Goal: Obtain resource: Download file/media

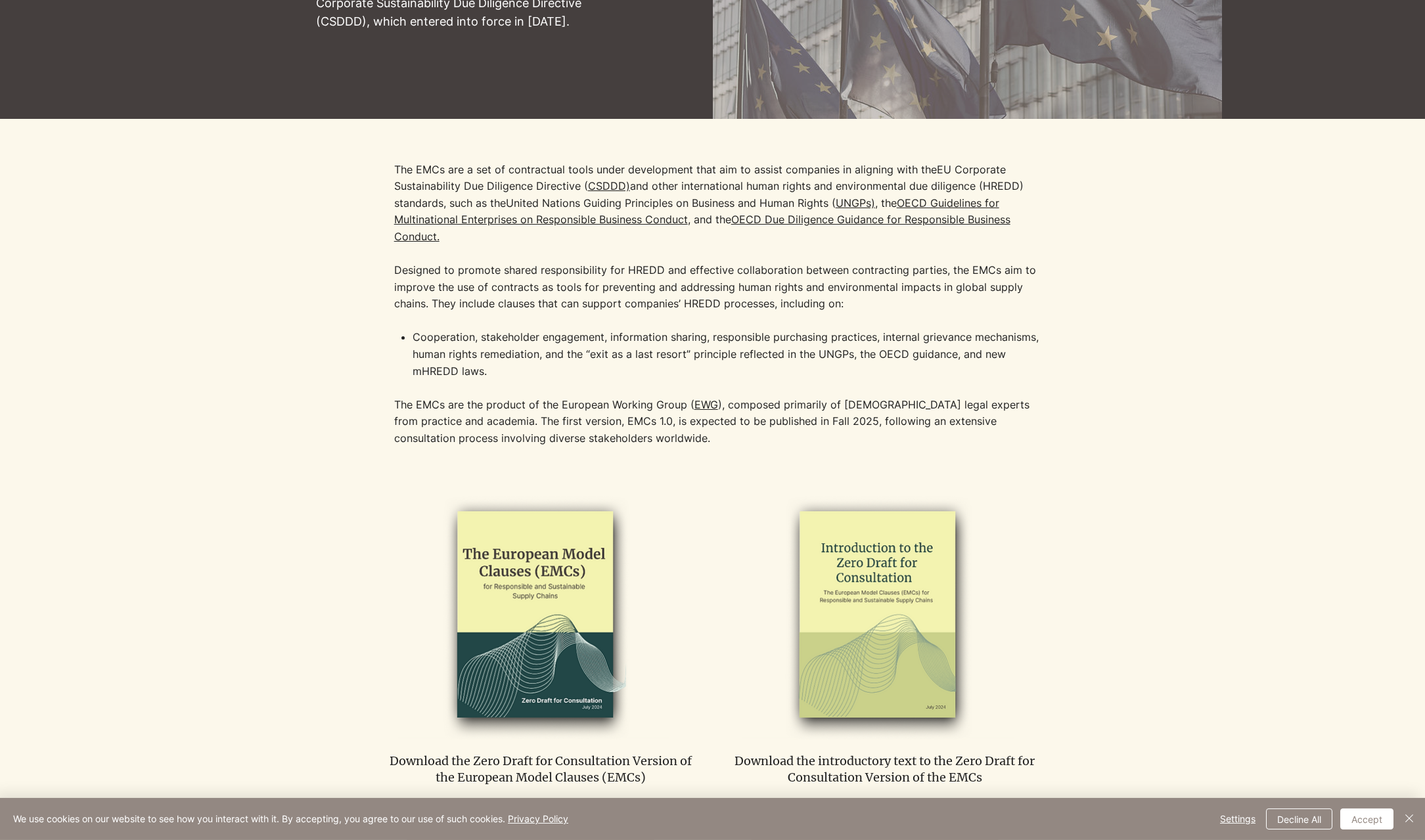
scroll to position [268, 0]
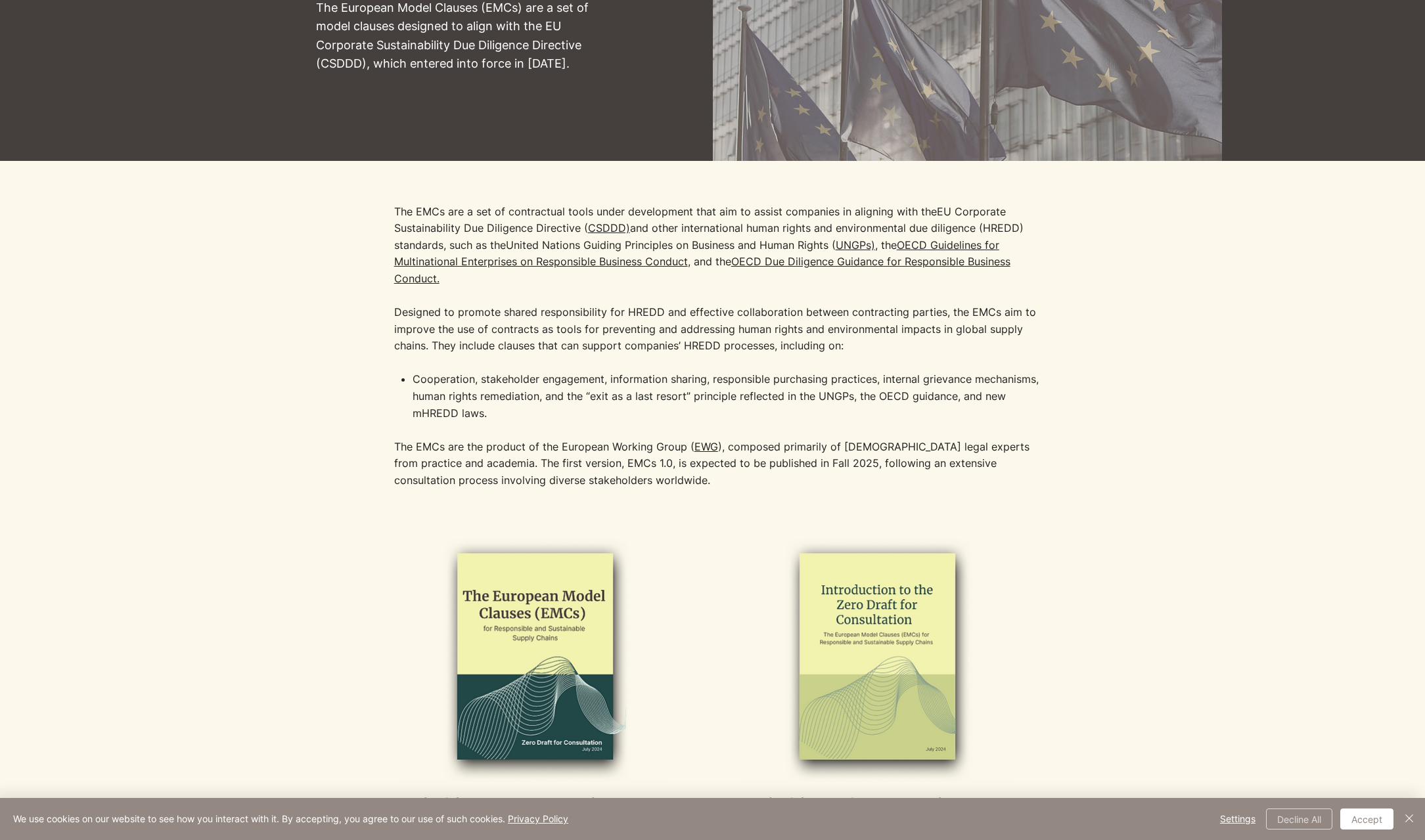
click at [1287, 820] on button "Decline All" at bounding box center [1299, 819] width 67 height 21
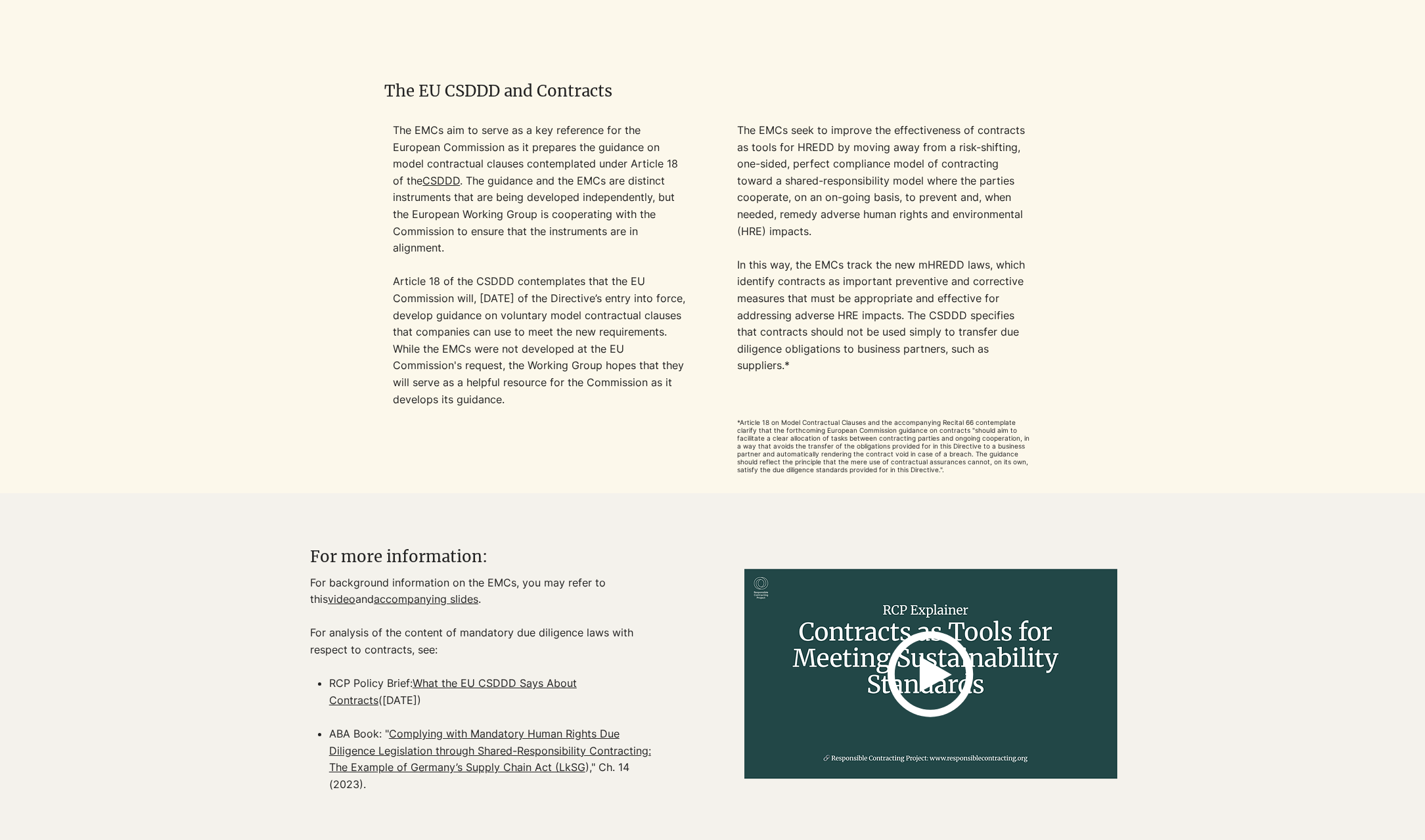
scroll to position [1139, 0]
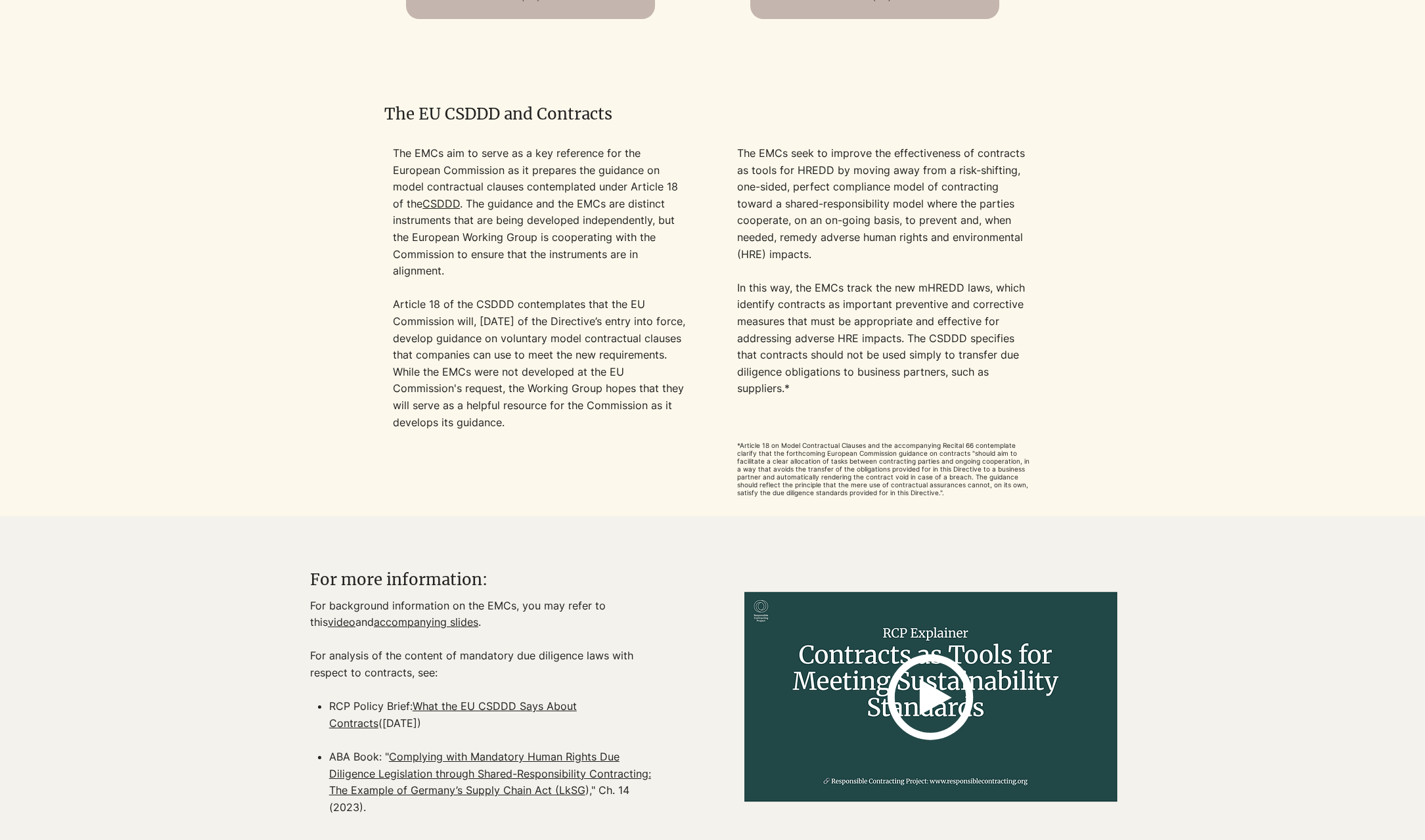
click at [933, 709] on icon at bounding box center [930, 697] width 85 height 85
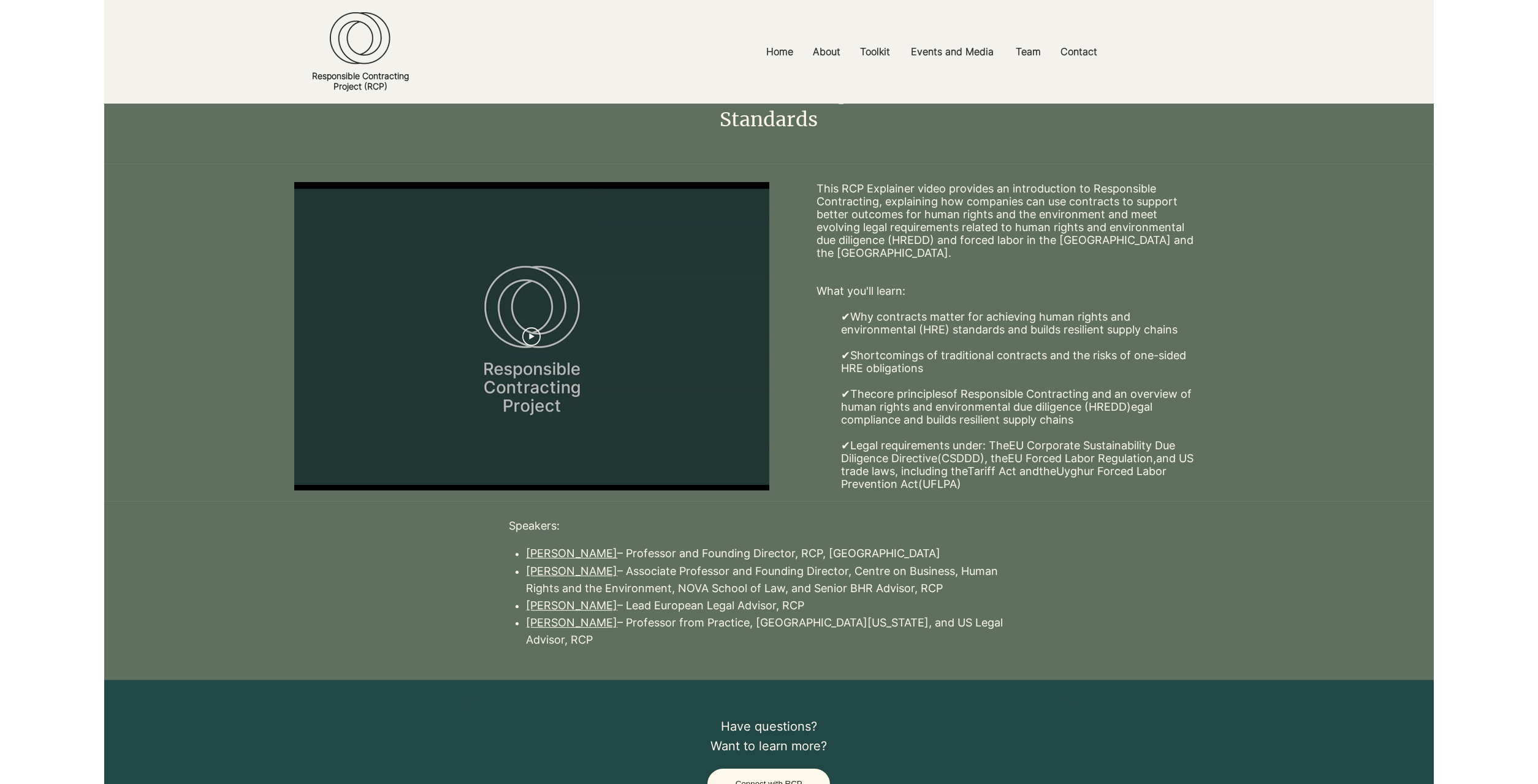
scroll to position [63, 0]
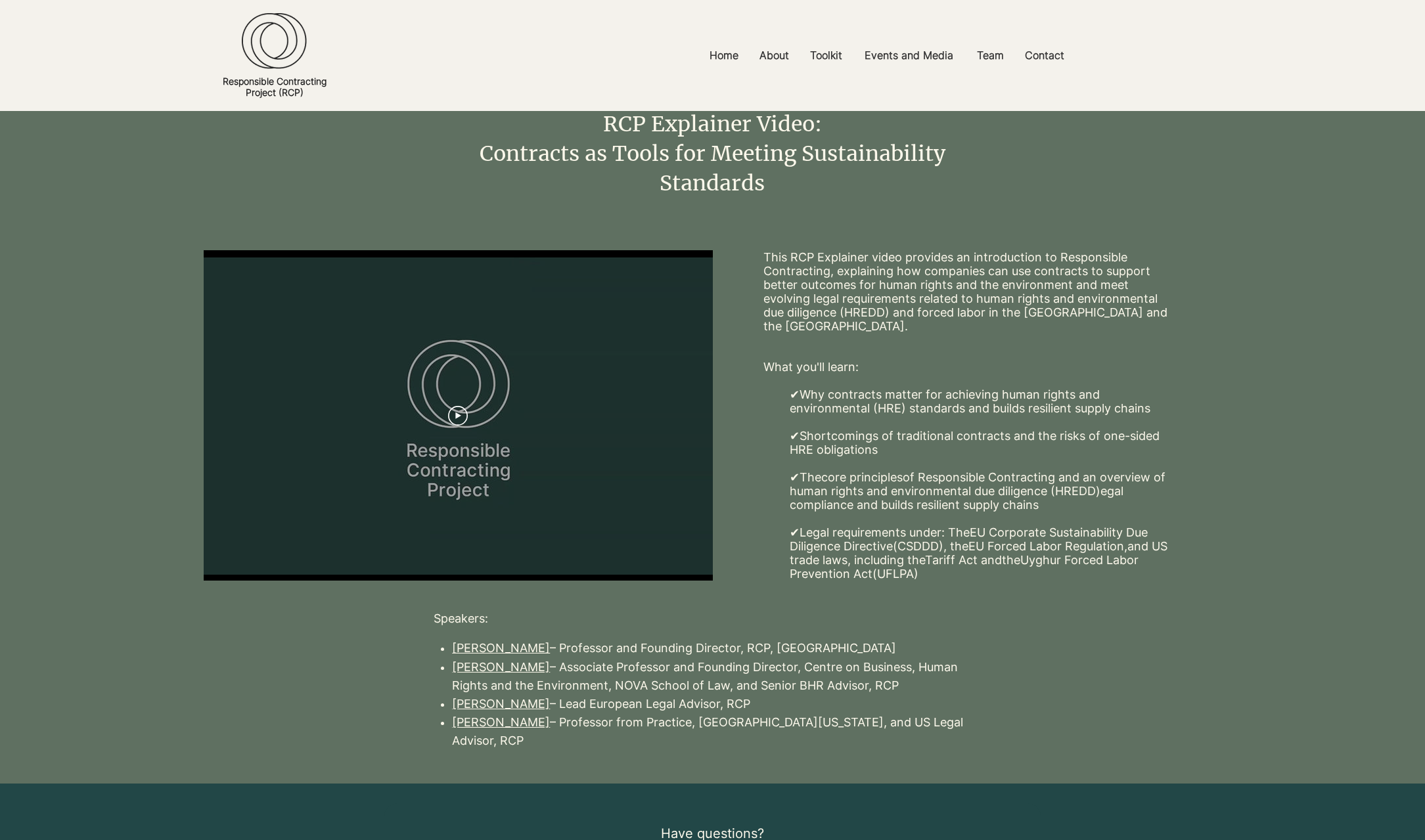
click at [493, 446] on div at bounding box center [458, 415] width 509 height 330
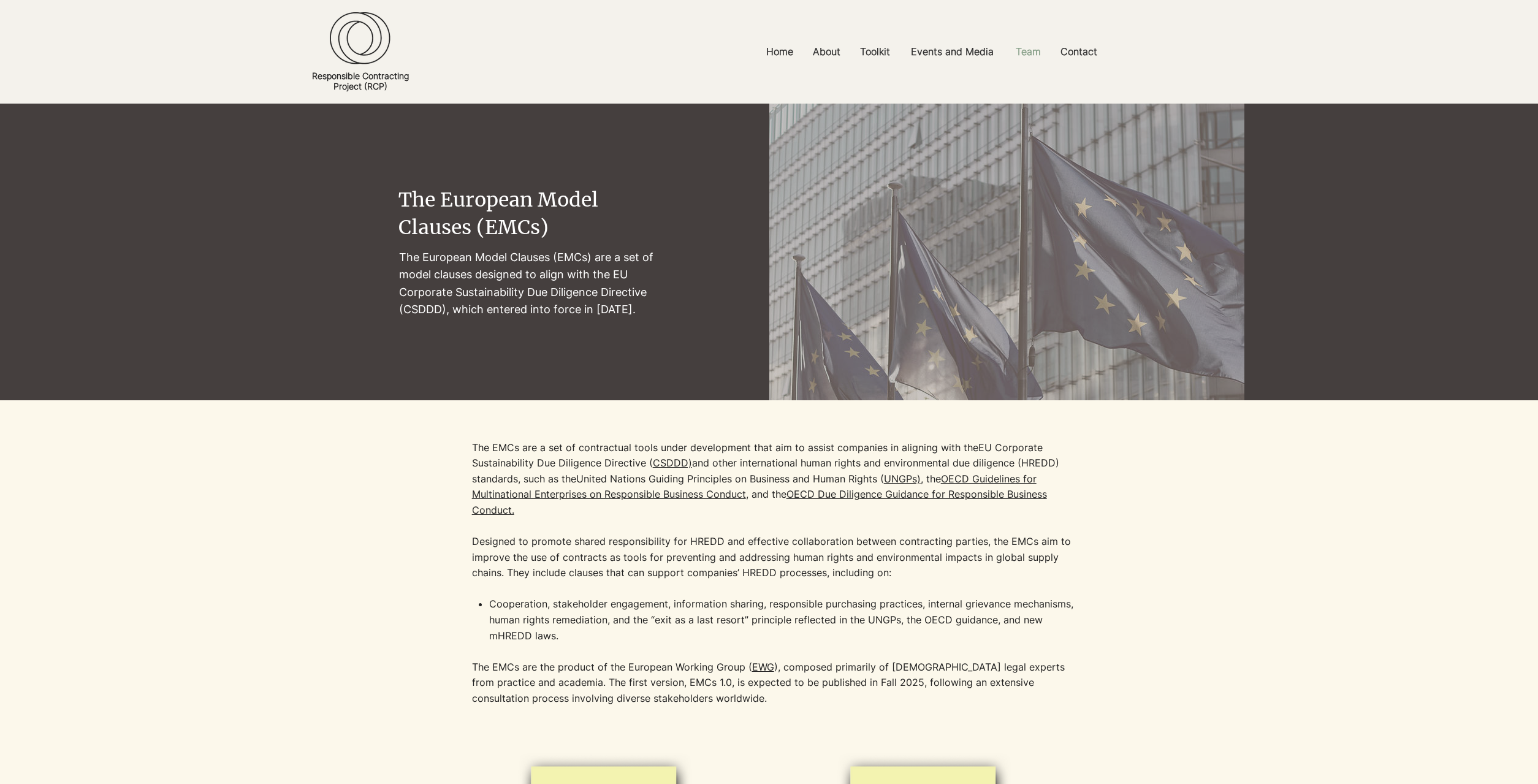
click at [1028, 62] on p "Team" at bounding box center [1028, 51] width 37 height 27
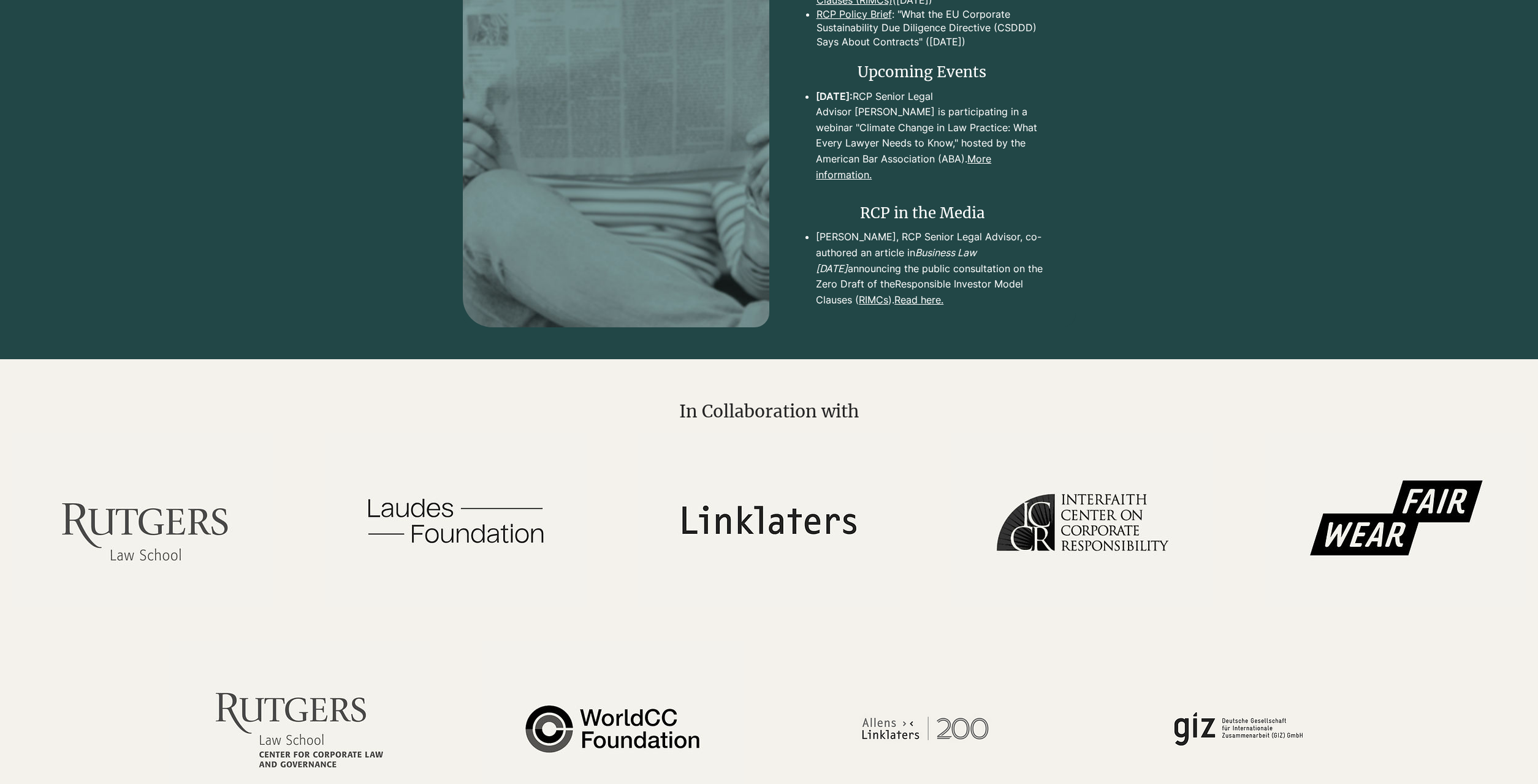
scroll to position [5438, 0]
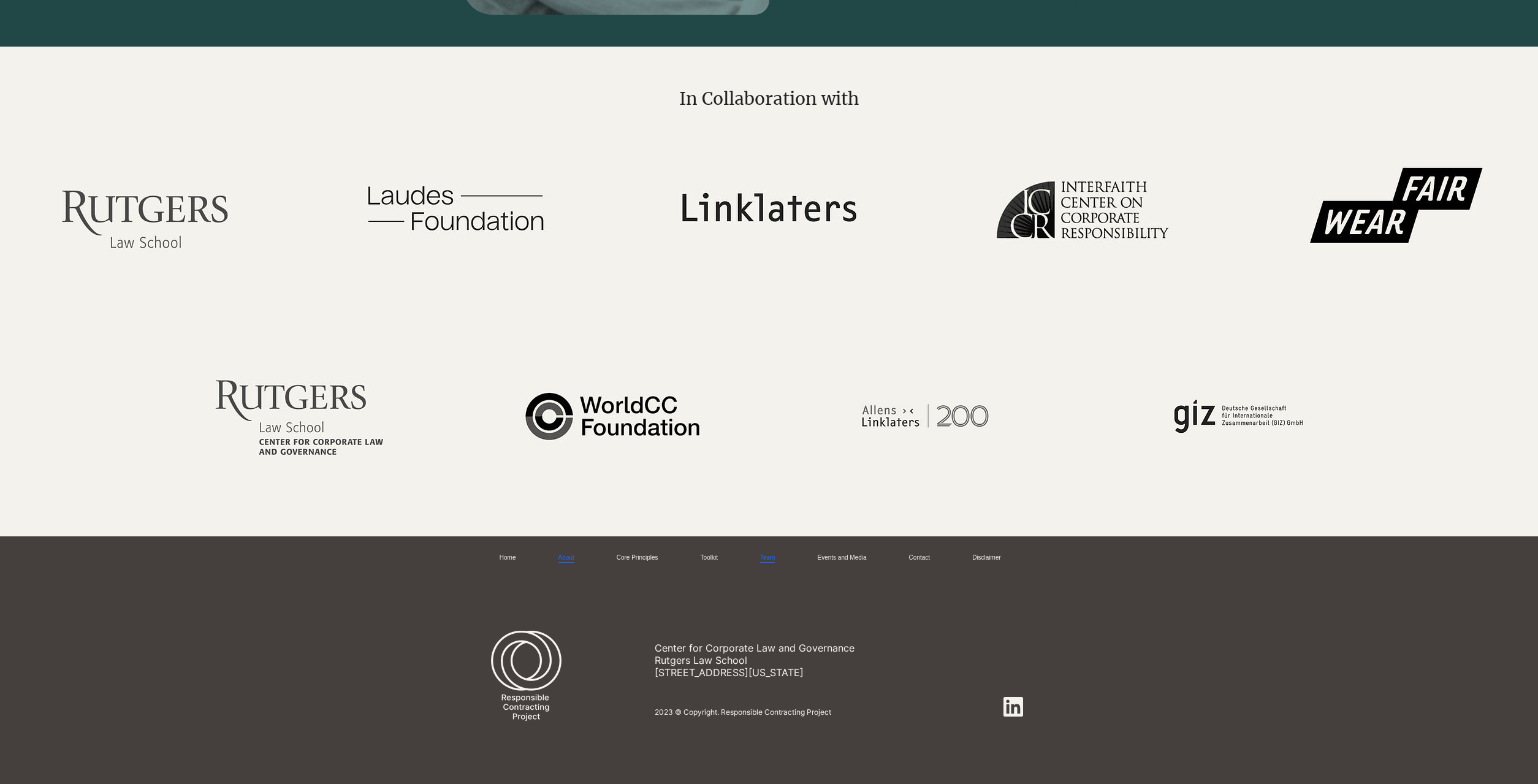
click at [567, 563] on link "About" at bounding box center [566, 557] width 16 height 9
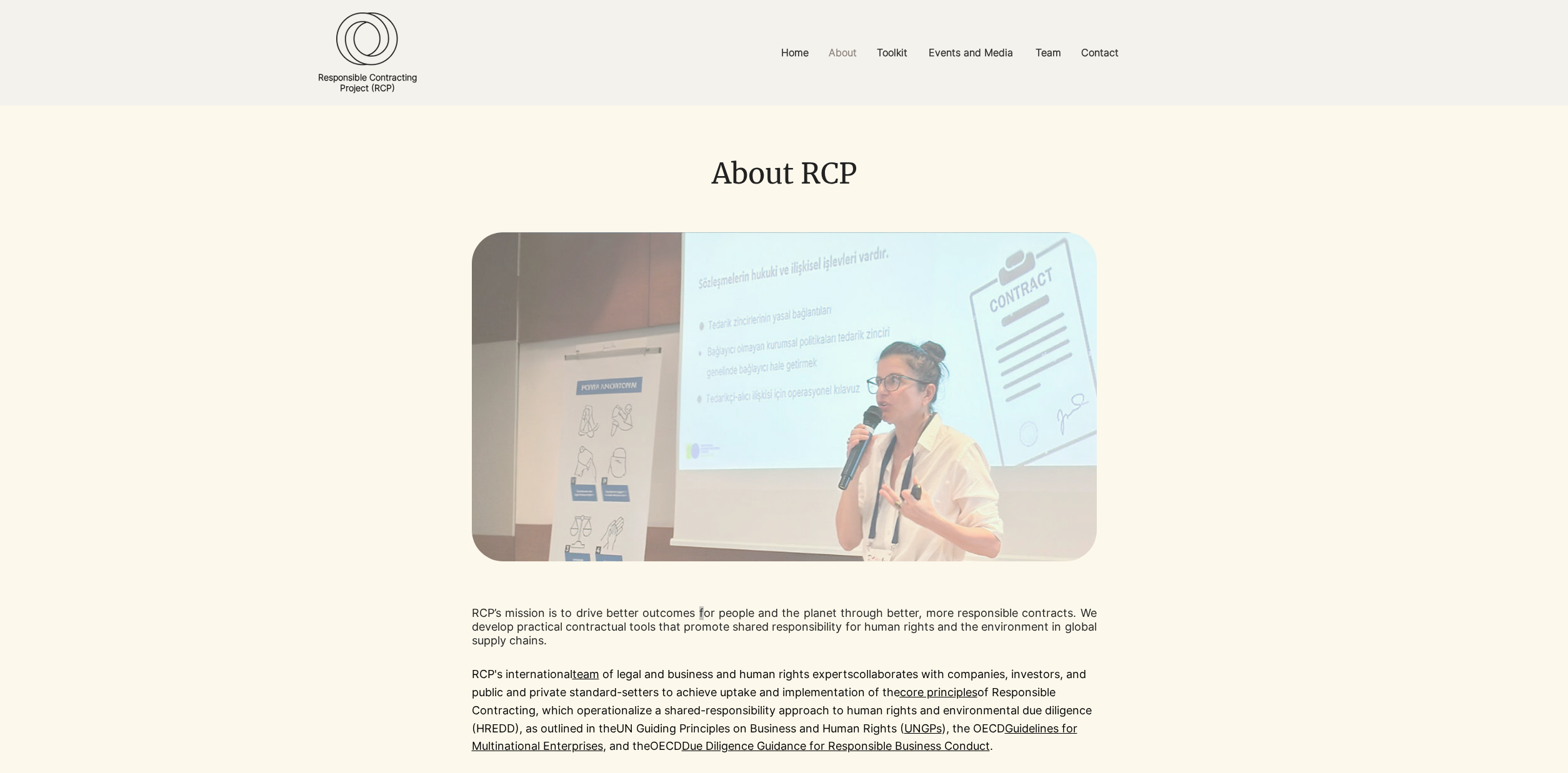
scroll to position [543, 0]
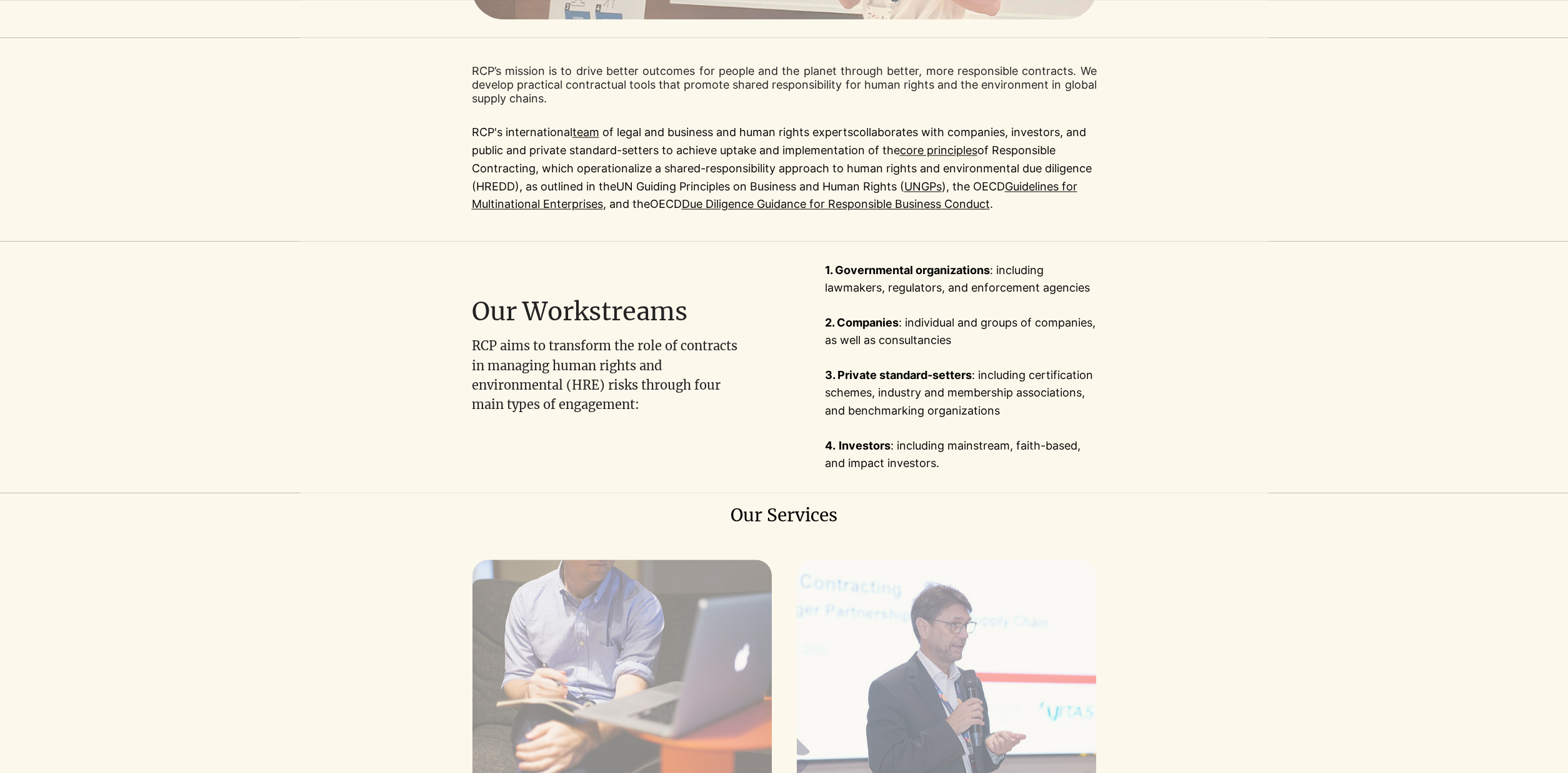
click at [1231, 423] on div at bounding box center [1027, 367] width 485 height 251
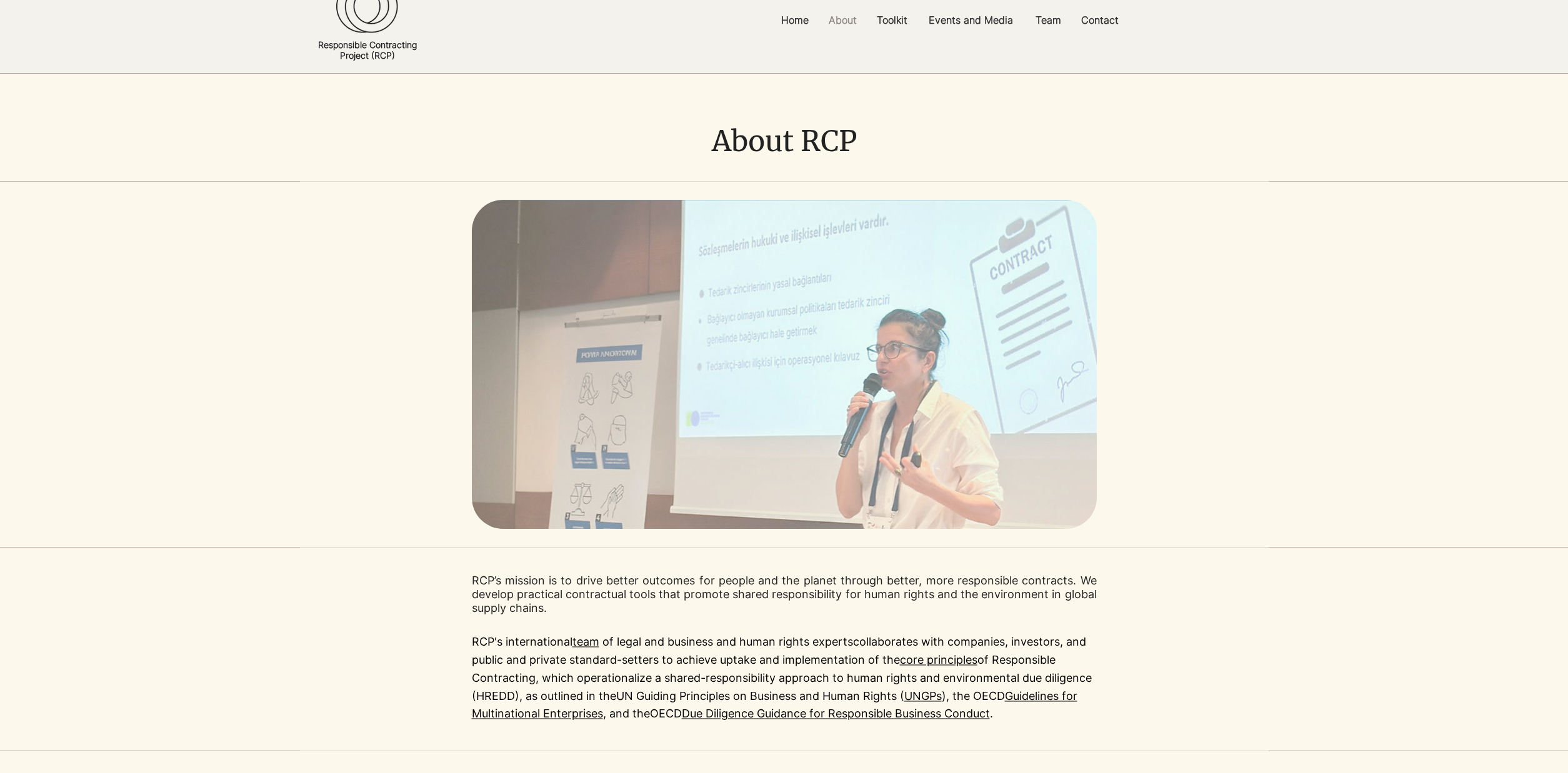
scroll to position [0, 0]
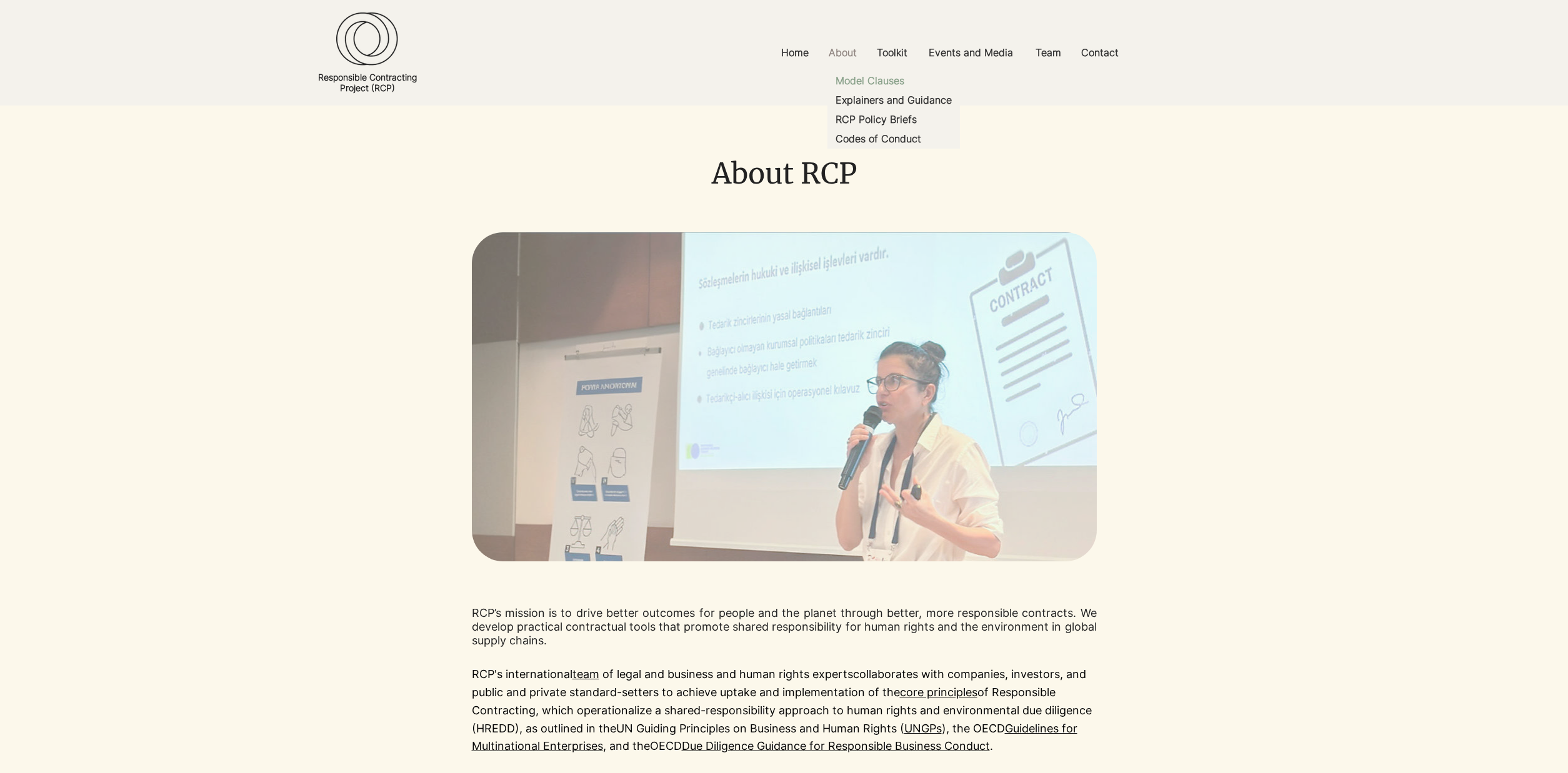
click at [894, 83] on p "Model Clauses" at bounding box center [870, 80] width 79 height 19
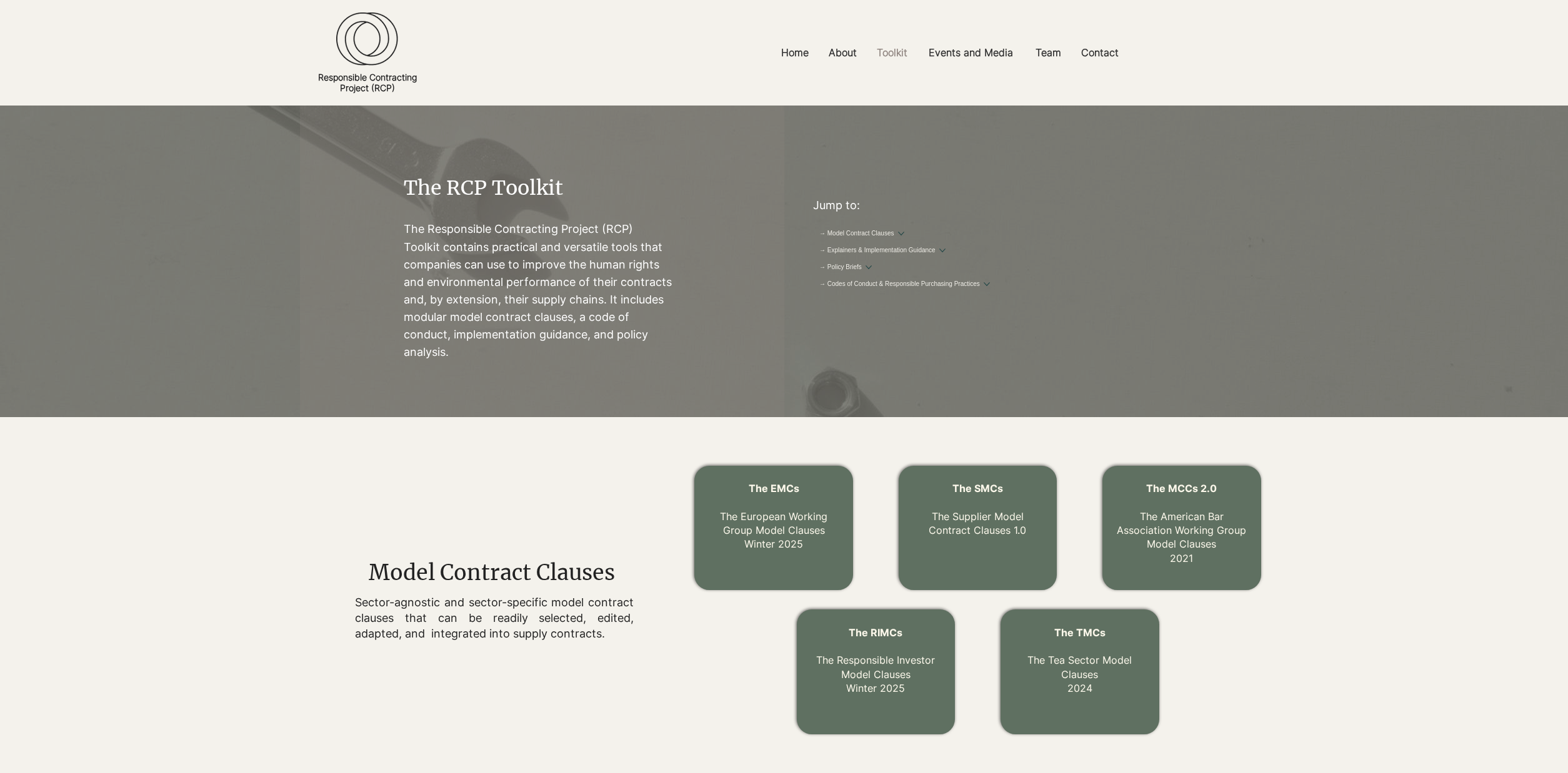
scroll to position [192, 0]
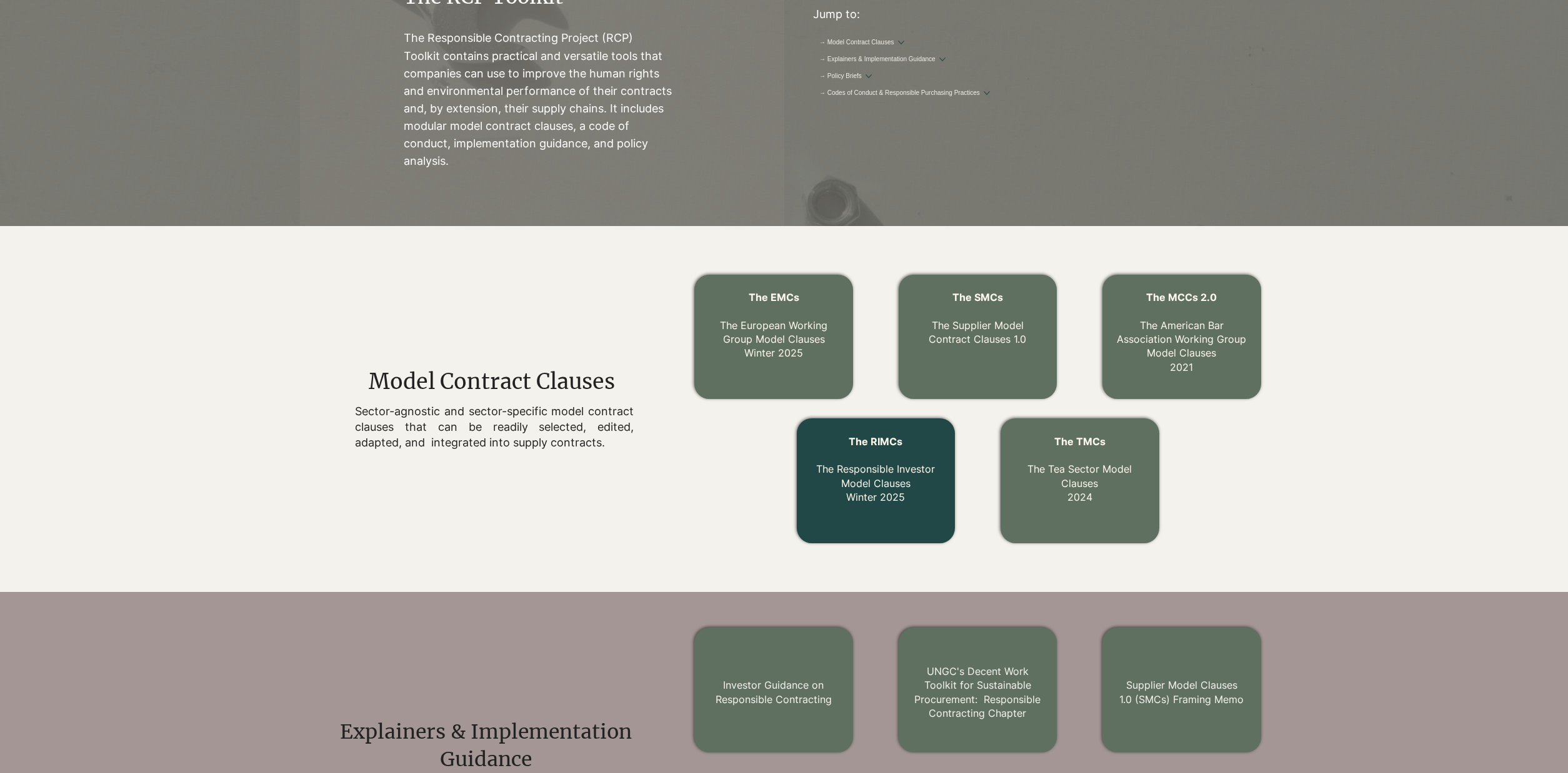
click at [876, 489] on link "The RIMCs The Responsible Investor Model Clauses Winter 2025" at bounding box center [876, 469] width 119 height 68
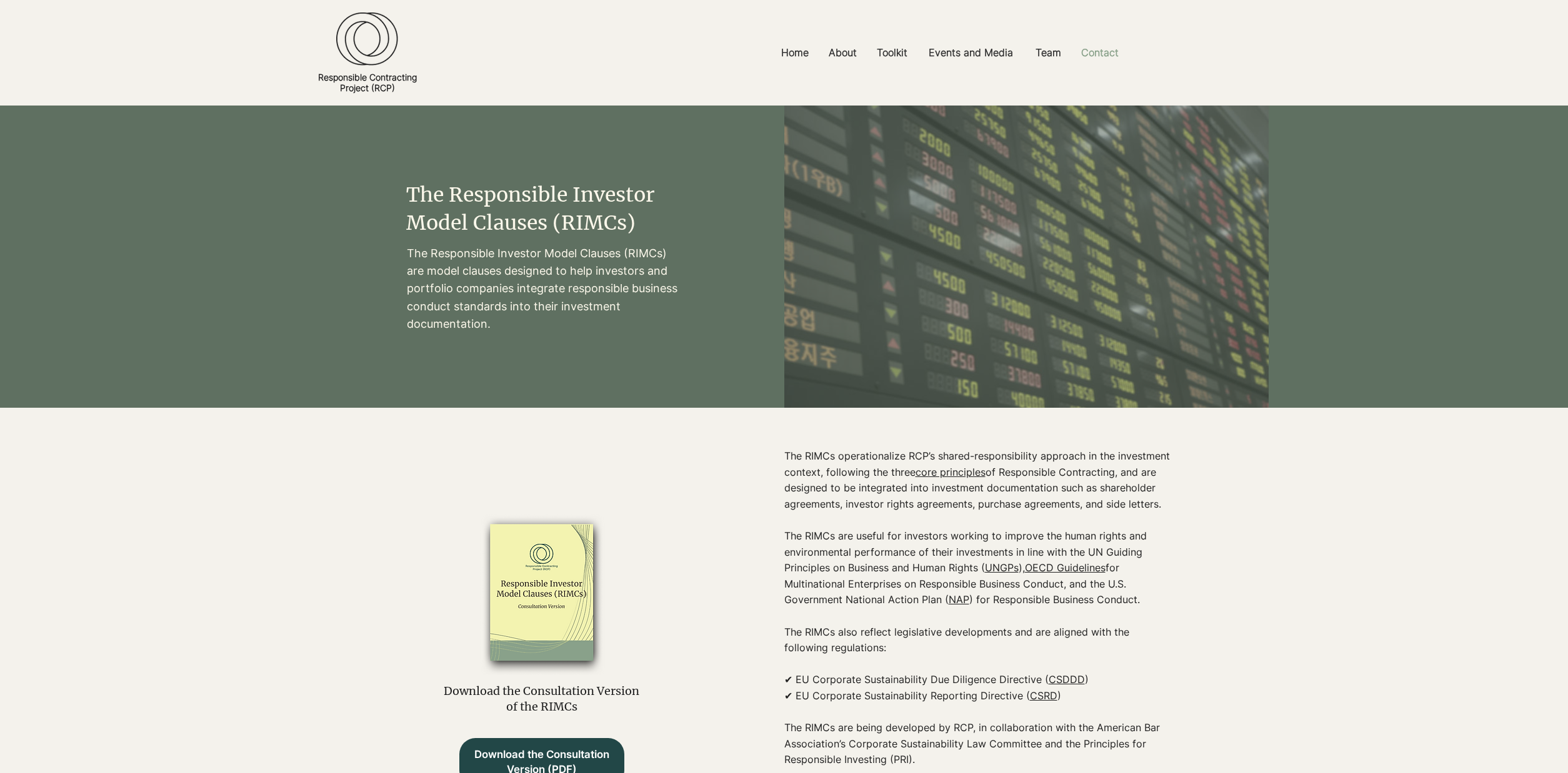
click at [1110, 61] on p "Contact" at bounding box center [1099, 52] width 50 height 28
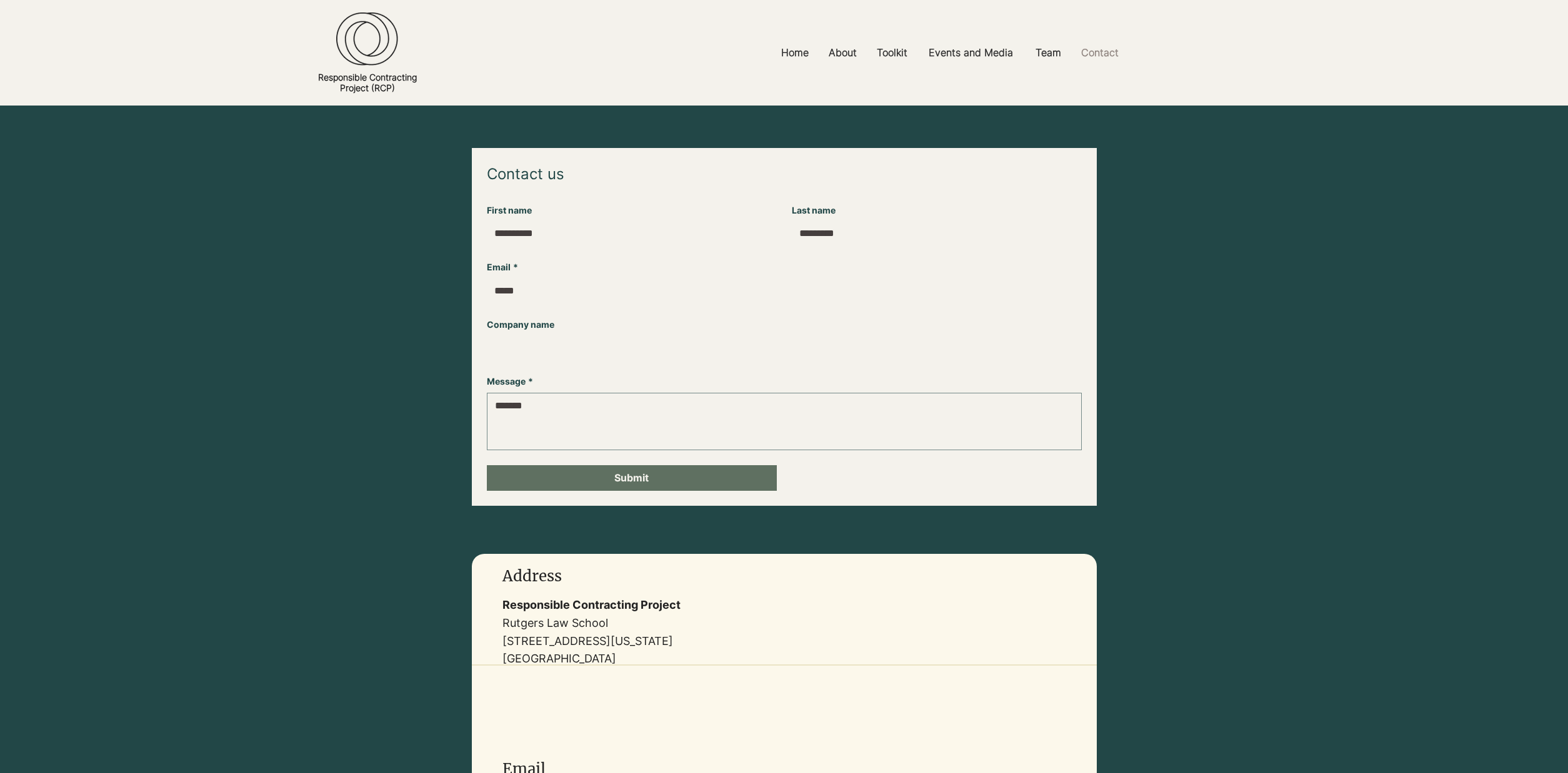
click at [703, 244] on input "First name" at bounding box center [628, 234] width 283 height 25
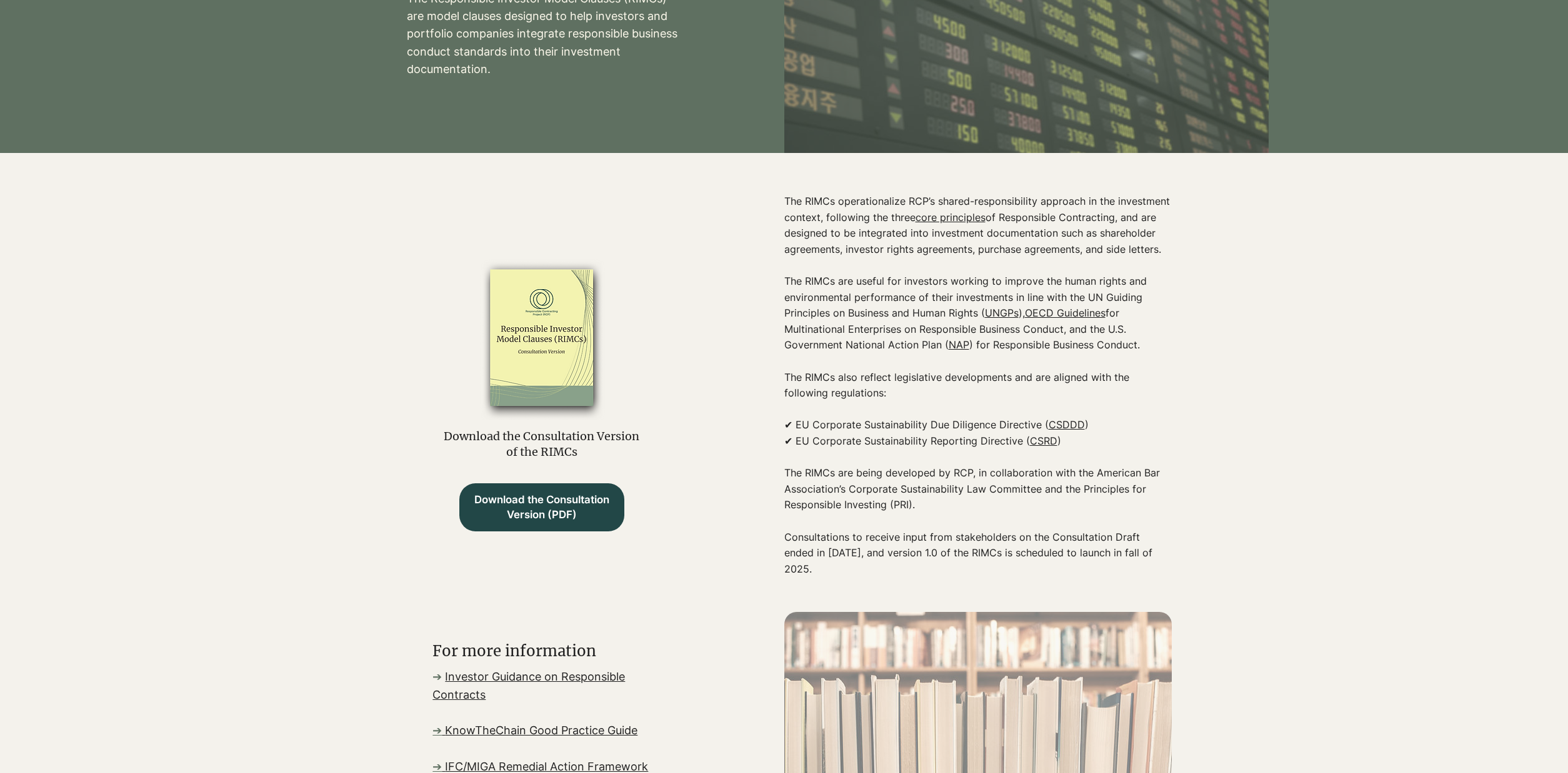
scroll to position [446, 0]
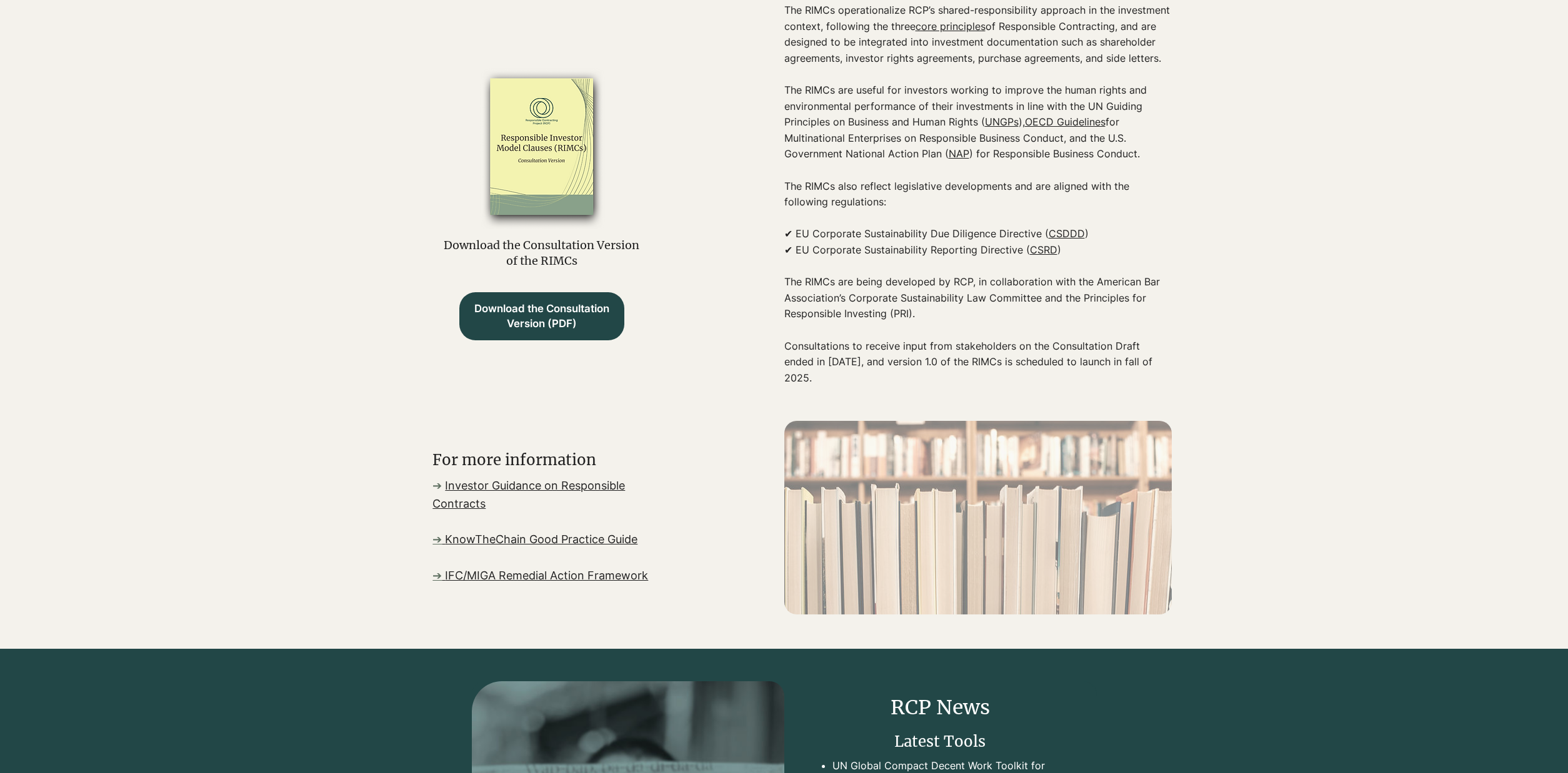
click at [458, 482] on span "Investor Guidance on Responsible Contracts" at bounding box center [529, 495] width 193 height 31
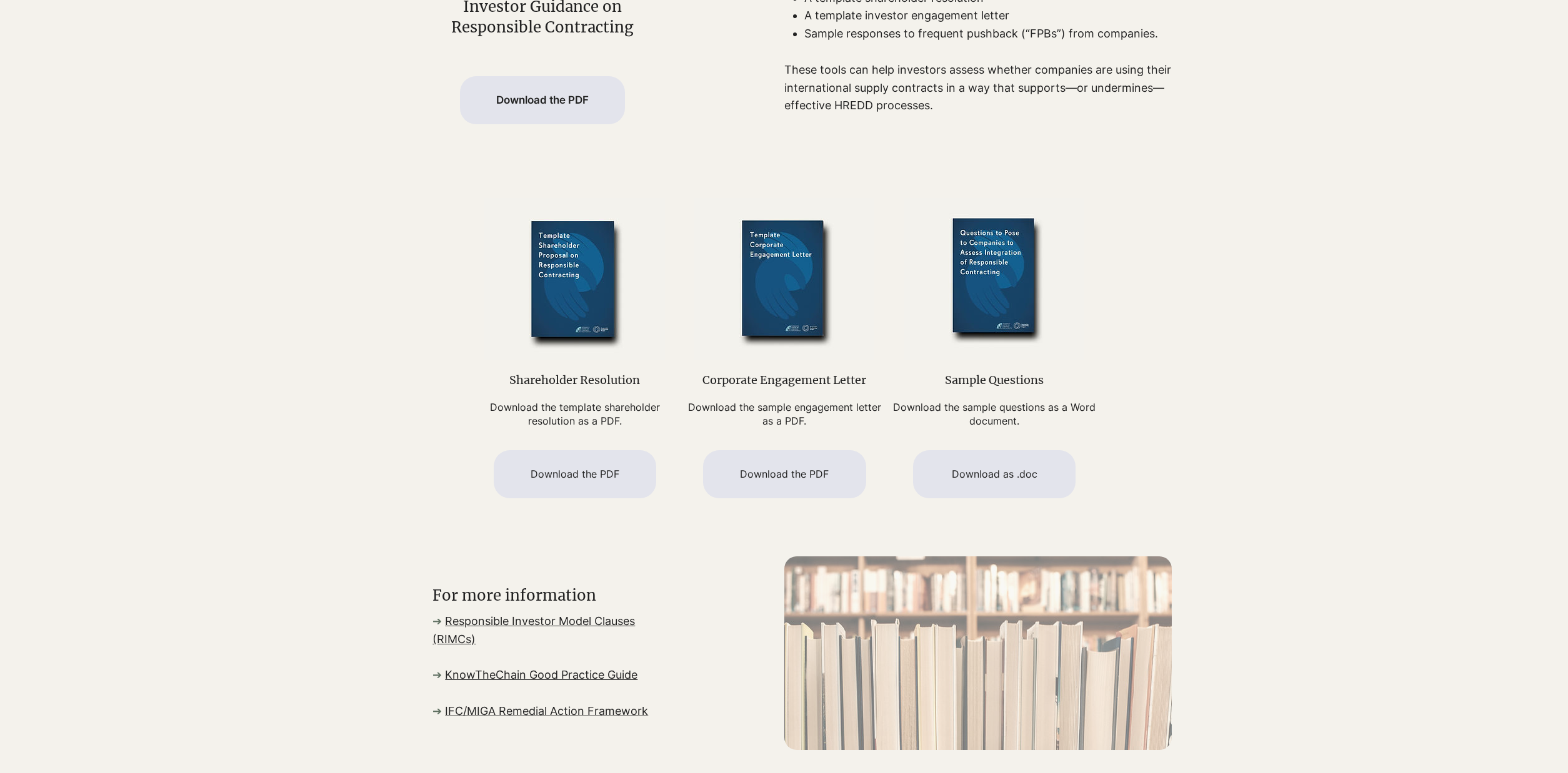
scroll to position [765, 0]
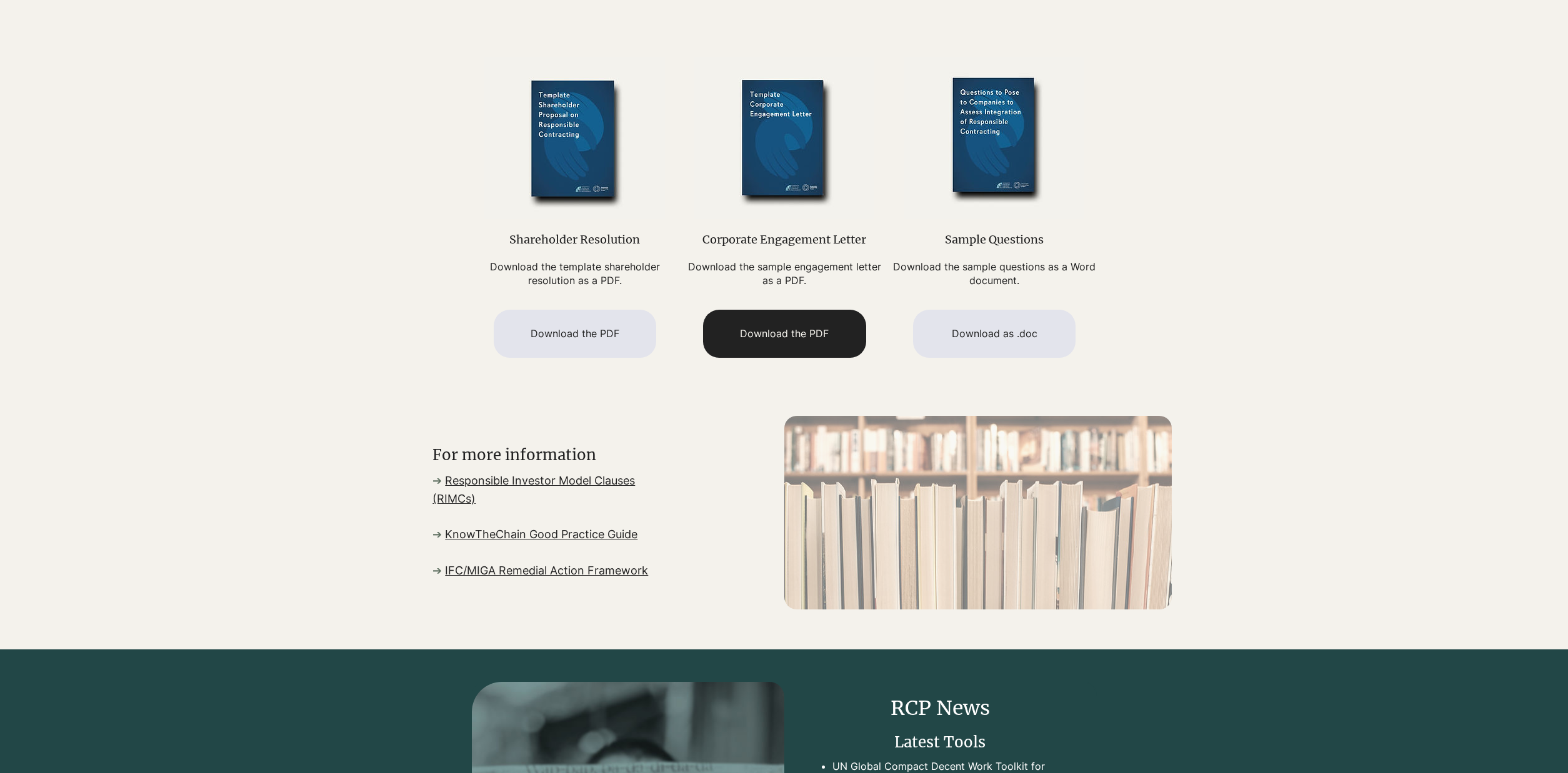
click at [778, 340] on span "Download the PDF" at bounding box center [784, 333] width 89 height 14
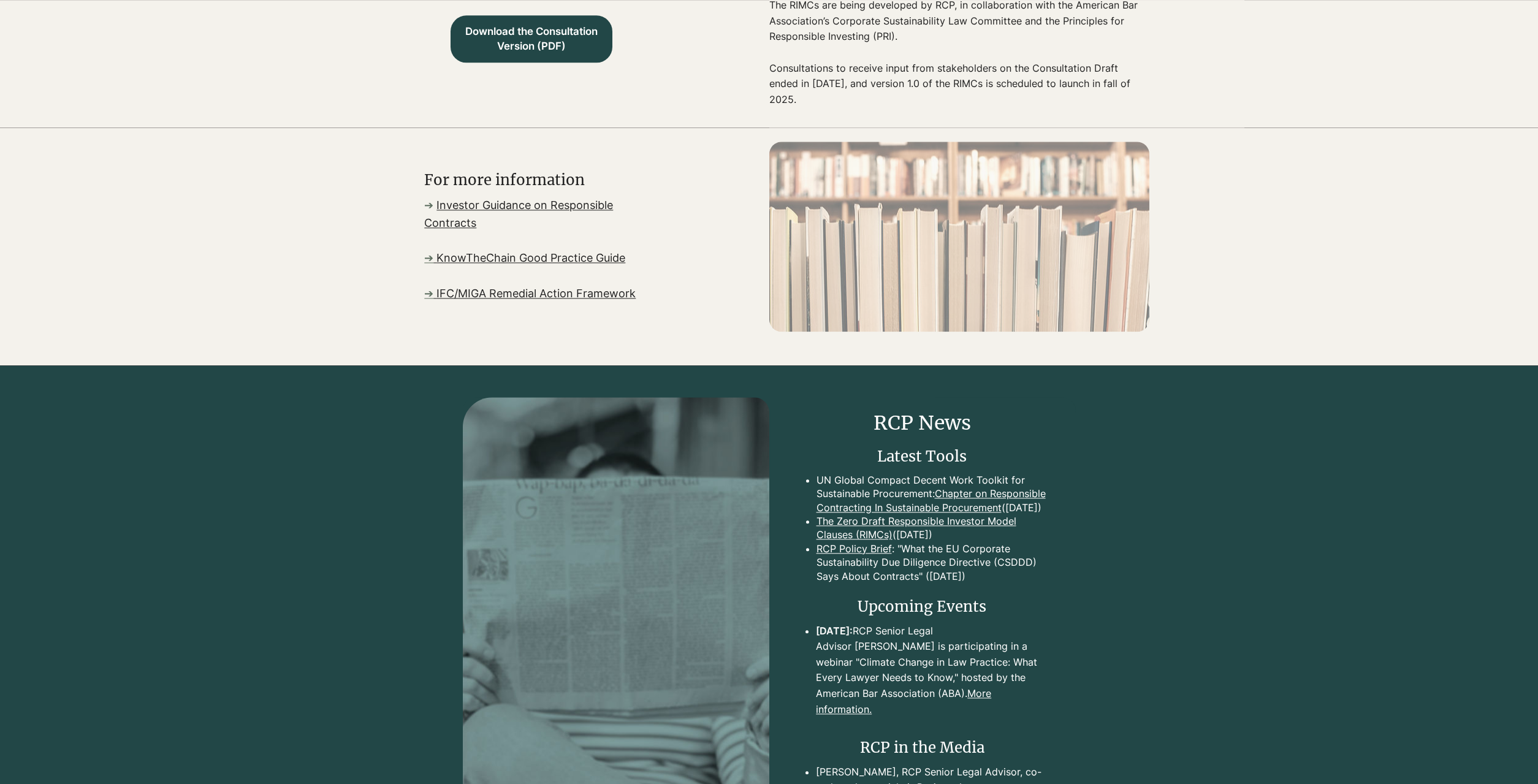
scroll to position [688, 0]
